Goal: Obtain resource: Obtain resource

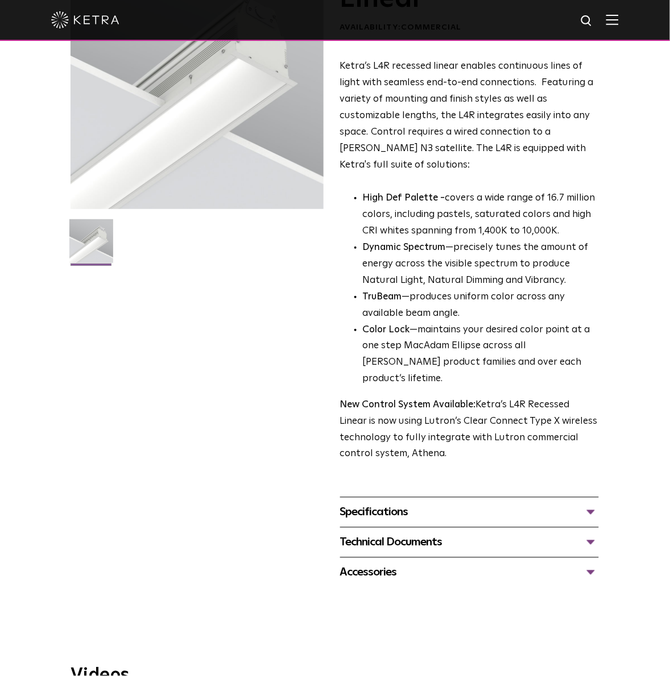
scroll to position [151, 0]
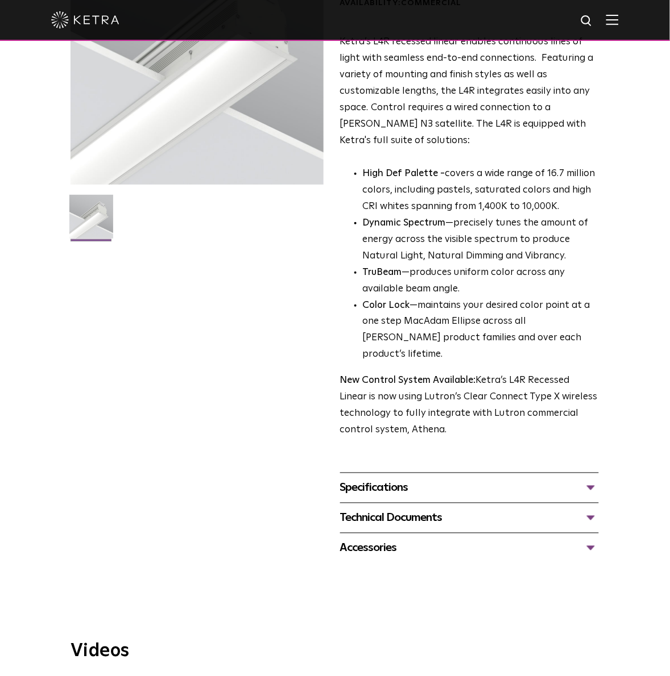
click at [401, 479] on div "Specifications" at bounding box center [469, 488] width 259 height 18
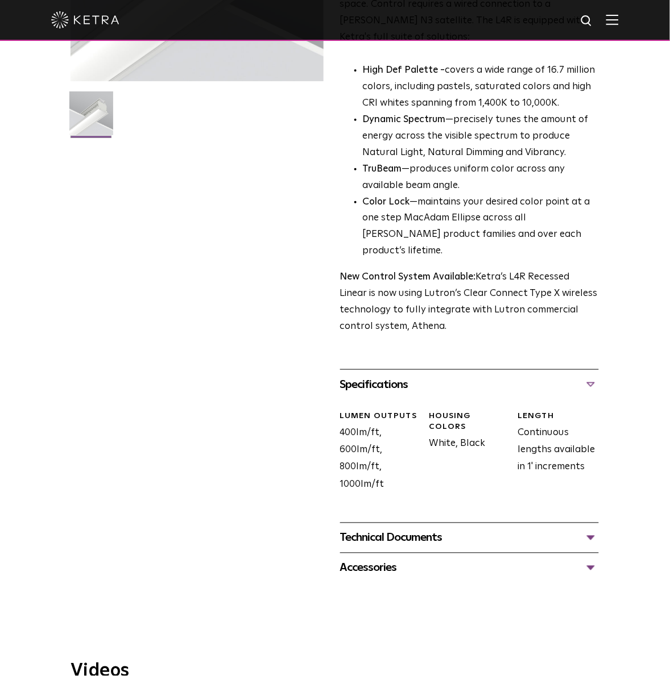
scroll to position [256, 0]
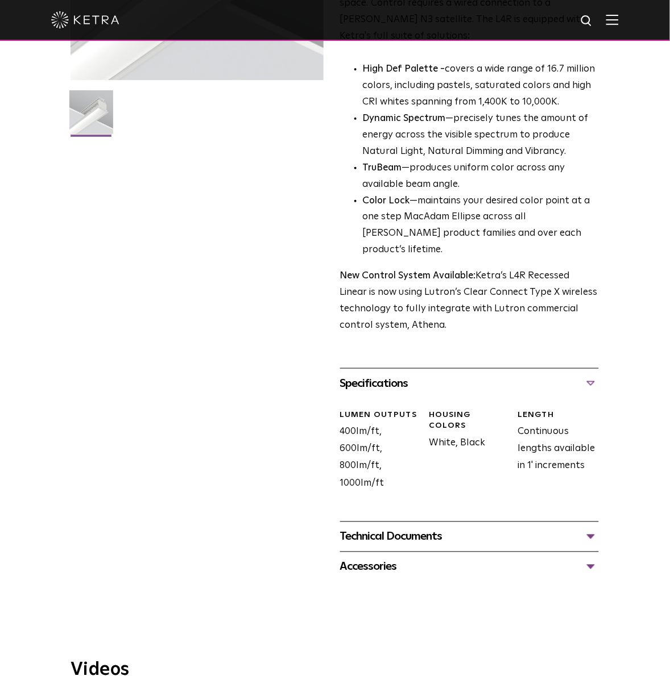
click at [439, 522] on div "Technical Documents L4R Specification Sheet L4R Installation Guide L4R Recessed…" at bounding box center [469, 537] width 259 height 30
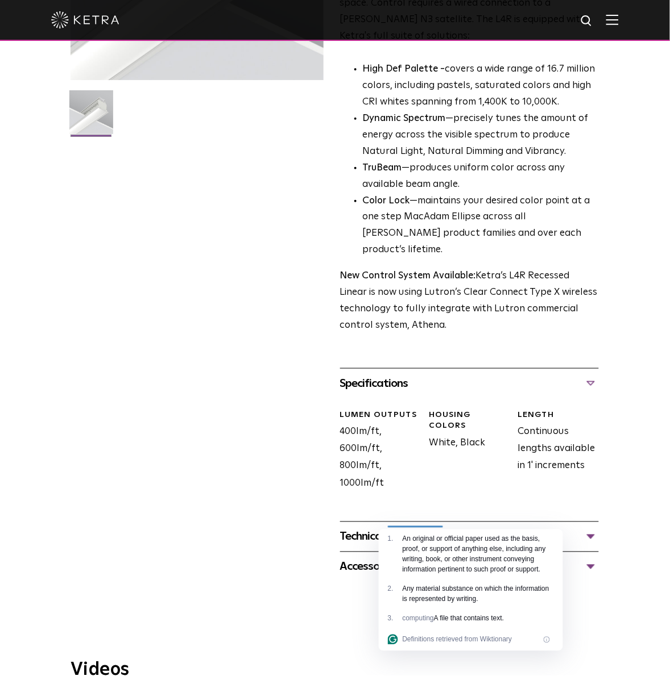
click at [470, 528] on div "Technical Documents" at bounding box center [469, 537] width 259 height 18
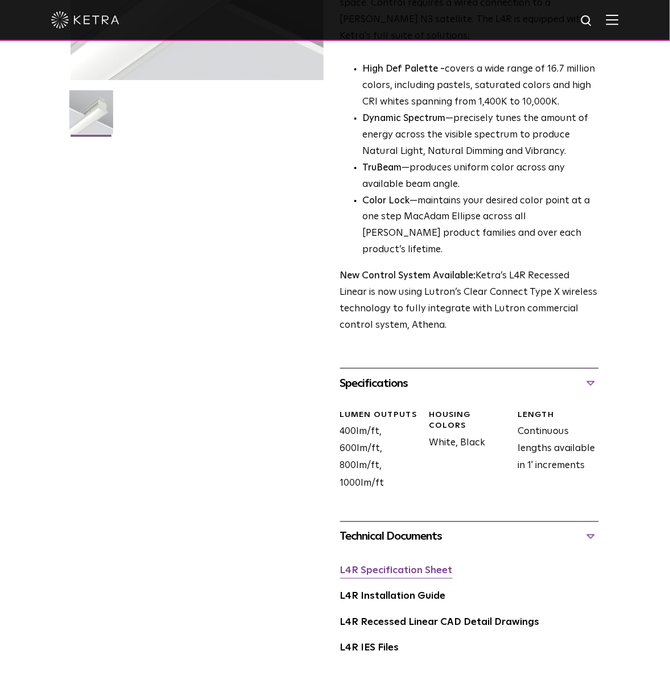
click at [431, 567] on link "L4R Specification Sheet" at bounding box center [396, 572] width 113 height 10
